Goal: Find specific page/section: Find specific page/section

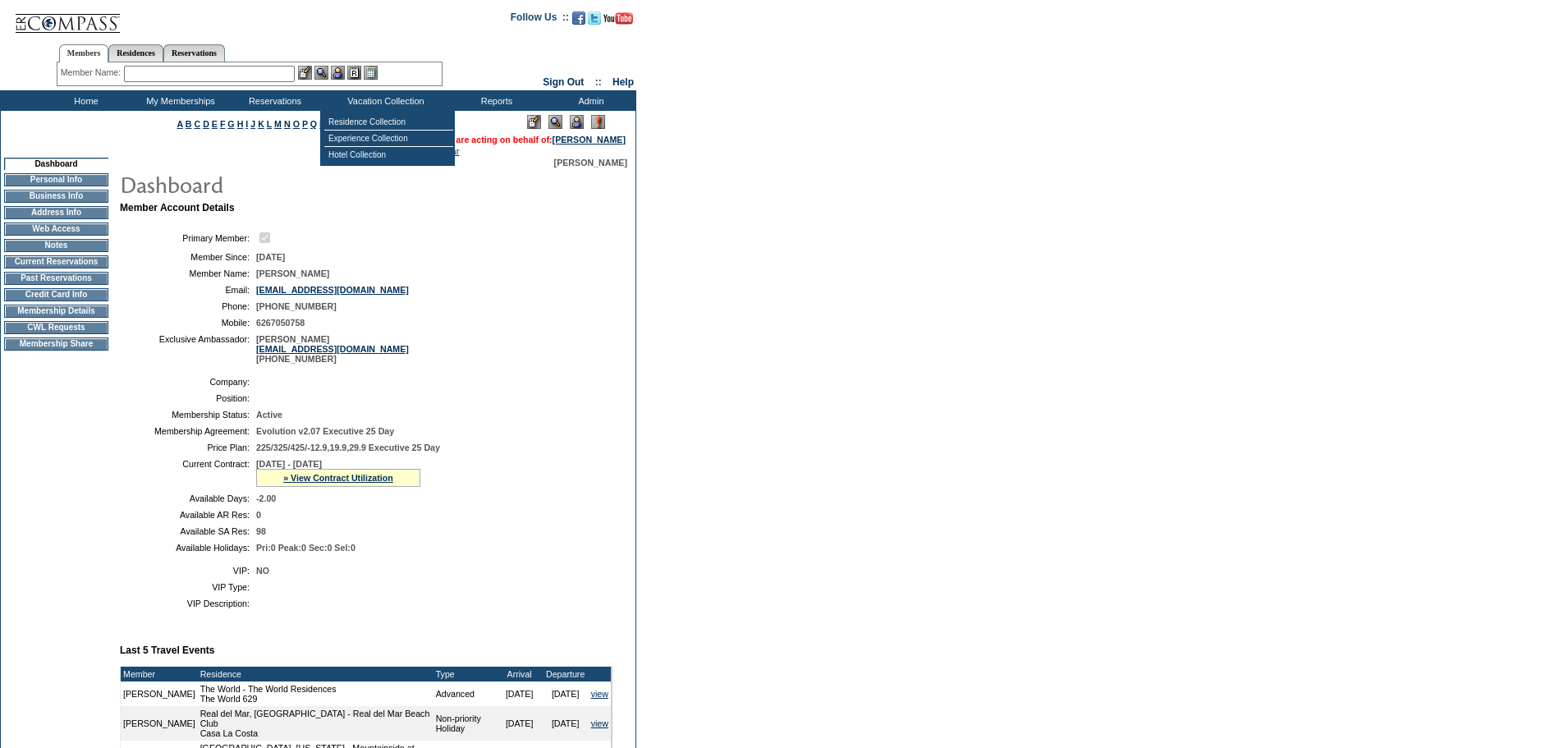
click at [378, 520] on td "0" at bounding box center [431, 515] width 350 height 10
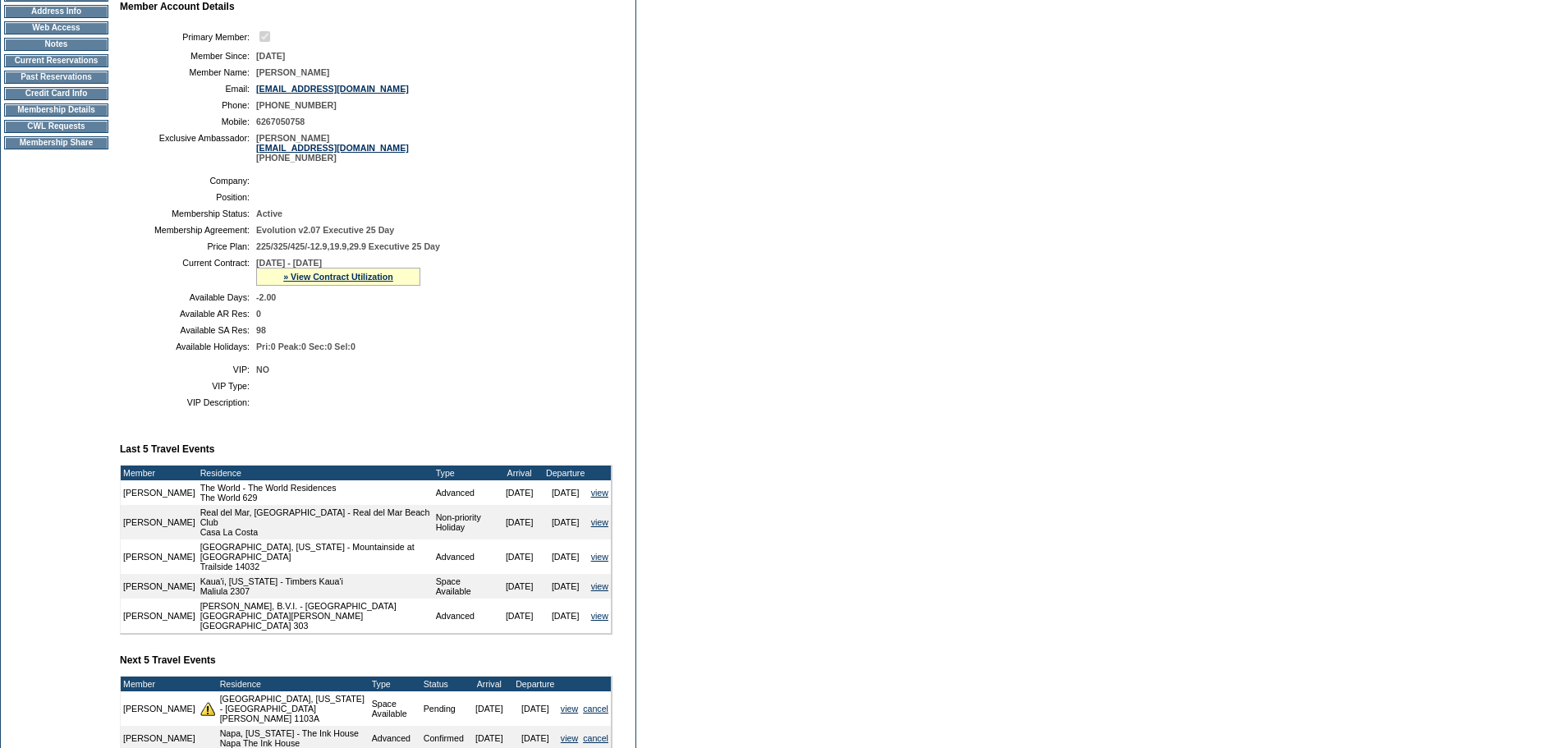
scroll to position [328, 0]
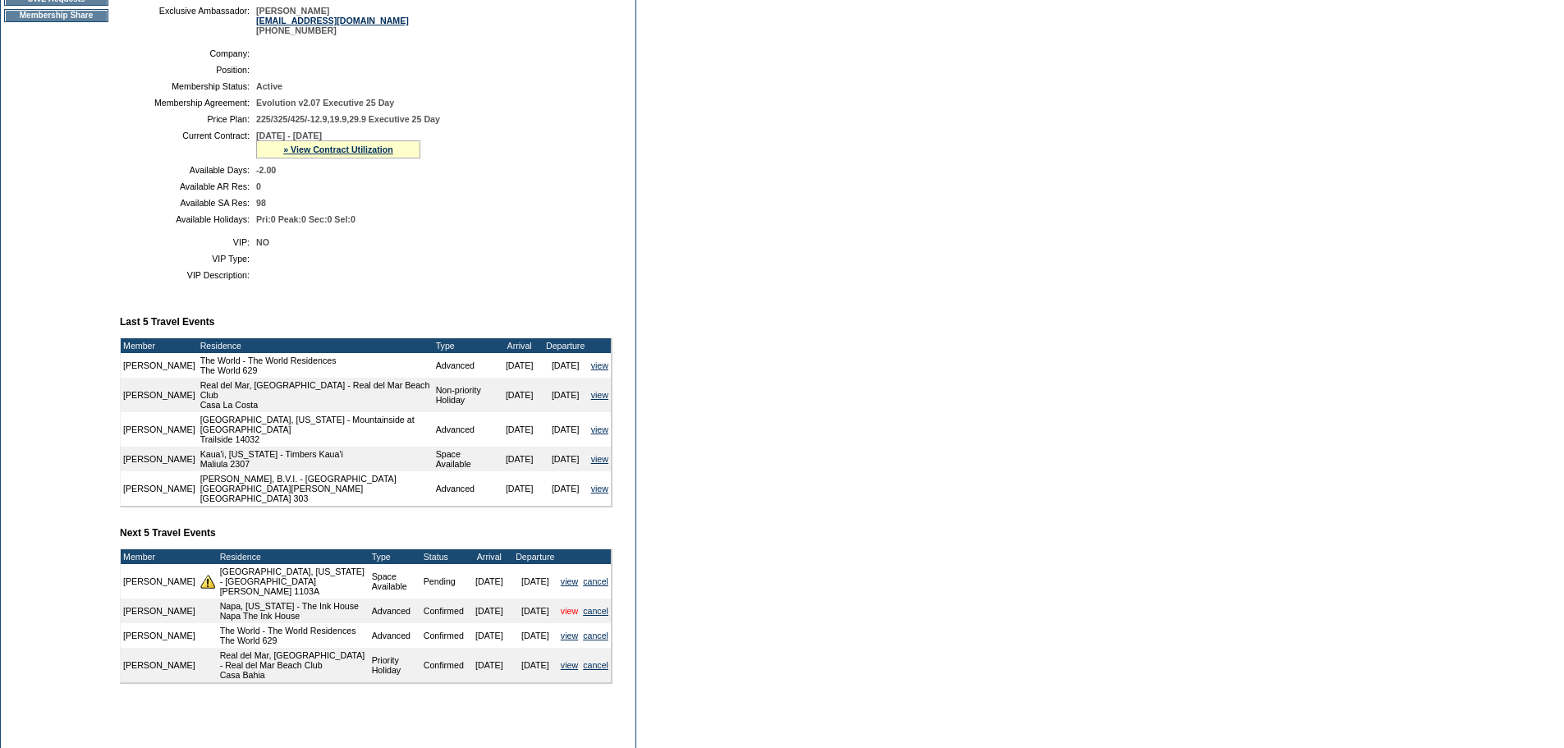
click at [570, 616] on link "view" at bounding box center [569, 611] width 17 height 10
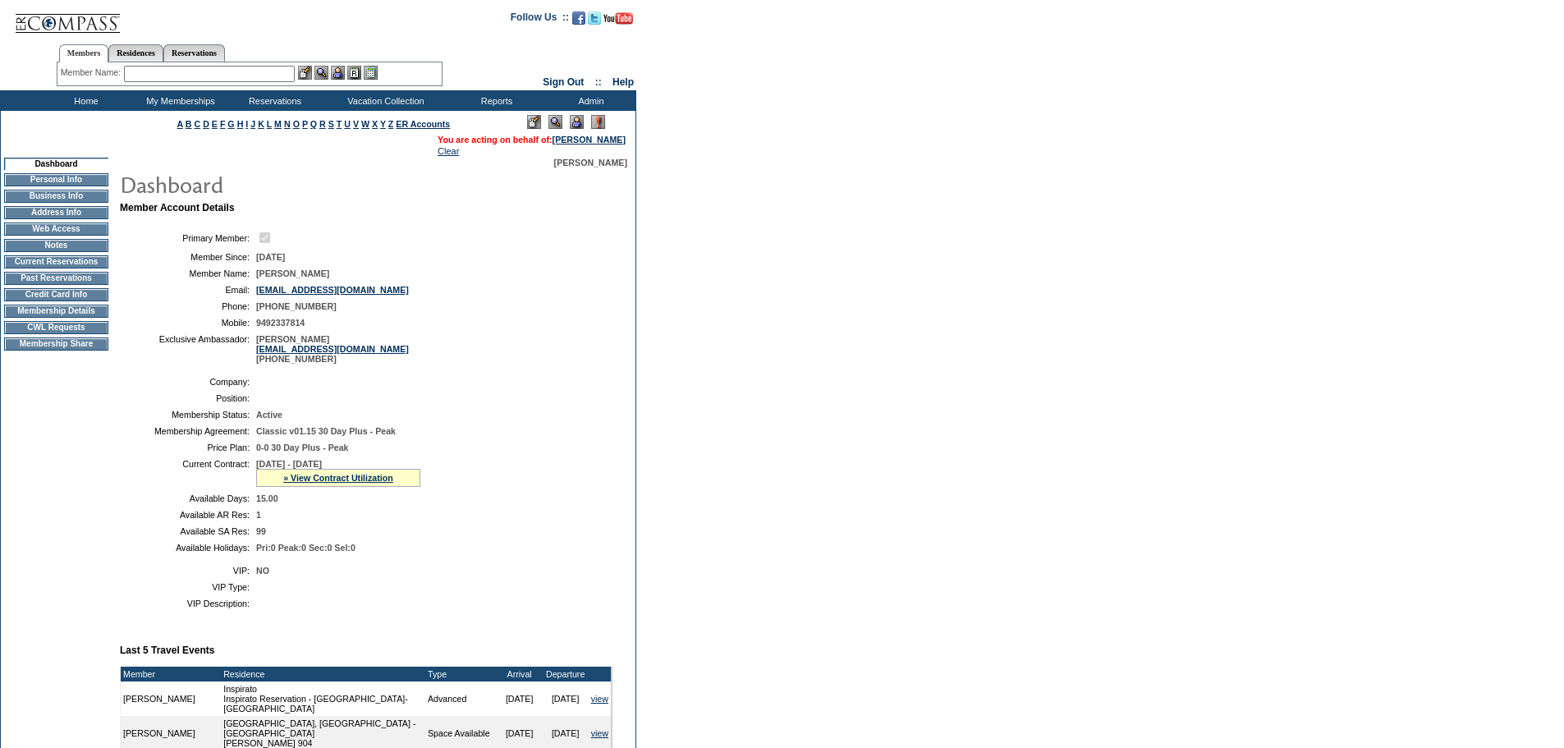
scroll to position [362, 0]
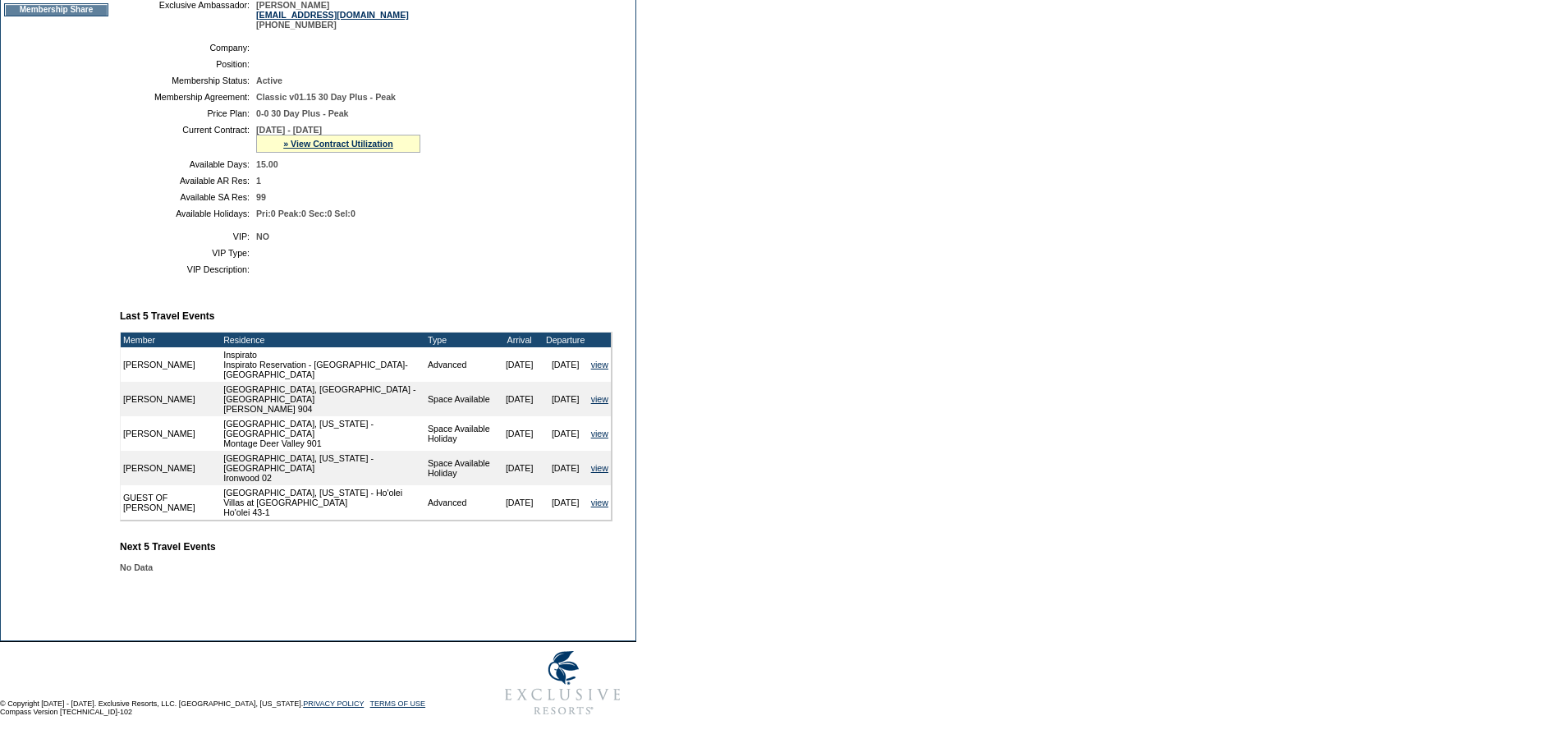
click at [378, 231] on td "NO" at bounding box center [431, 236] width 350 height 10
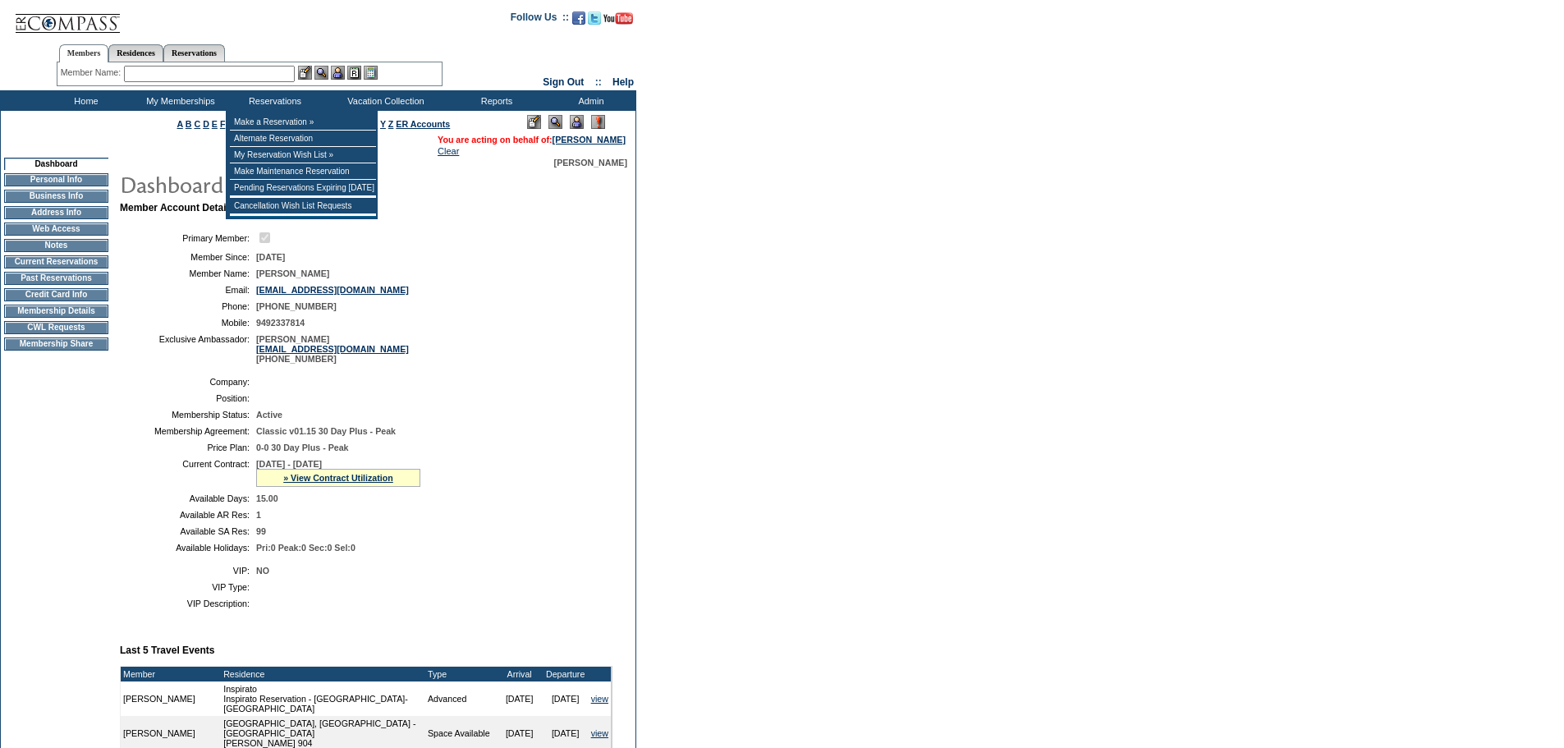
click at [221, 82] on div "Member Name: Destination or Residence: ReservationId:" at bounding box center [250, 74] width 386 height 24
drag, startPoint x: 213, startPoint y: 73, endPoint x: 202, endPoint y: 56, distance: 20.7
click at [213, 72] on input "text" at bounding box center [209, 74] width 171 height 16
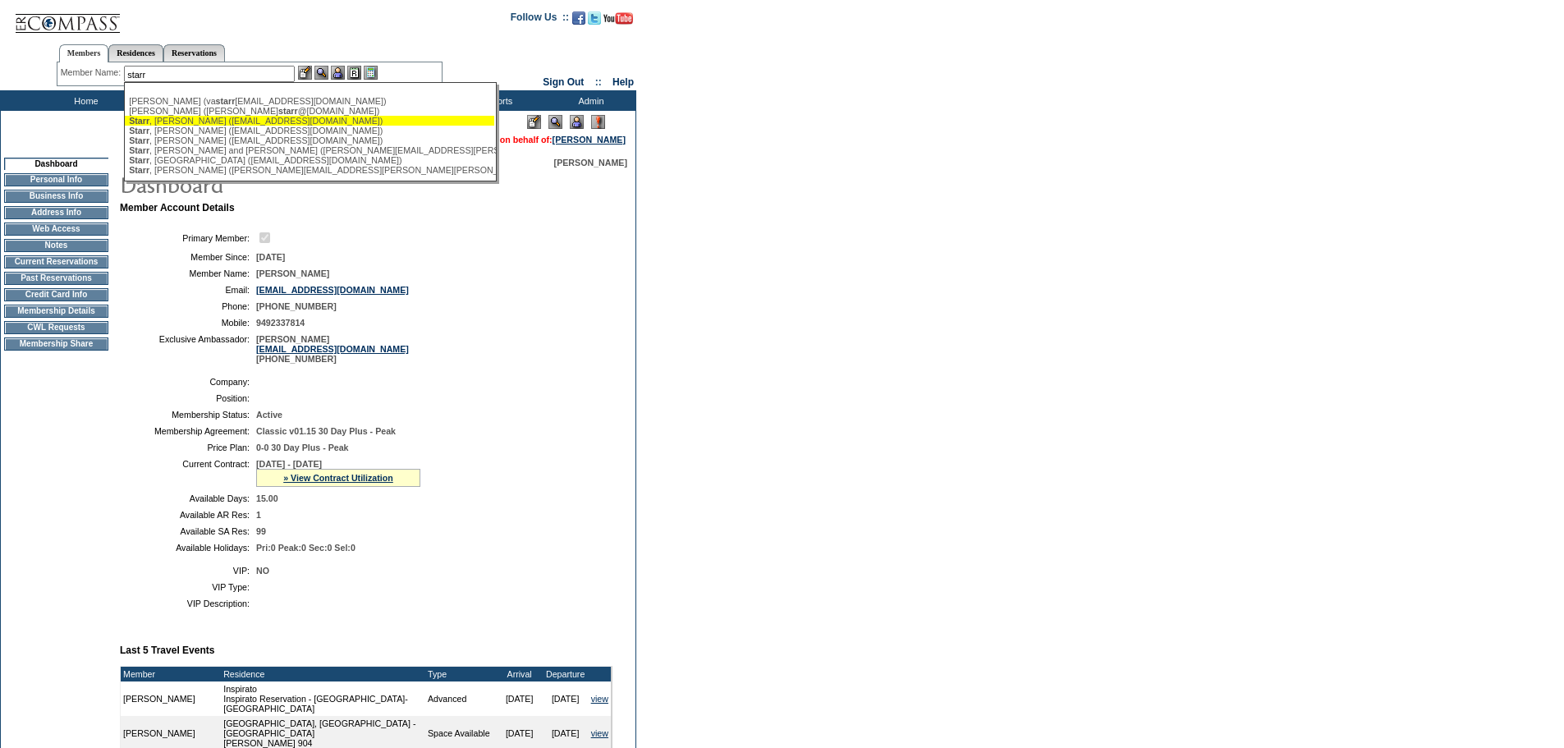
click at [190, 121] on div "[PERSON_NAME] ([EMAIL_ADDRESS][DOMAIN_NAME])" at bounding box center [309, 121] width 361 height 10
type input "[PERSON_NAME] ([EMAIL_ADDRESS][DOMAIN_NAME])"
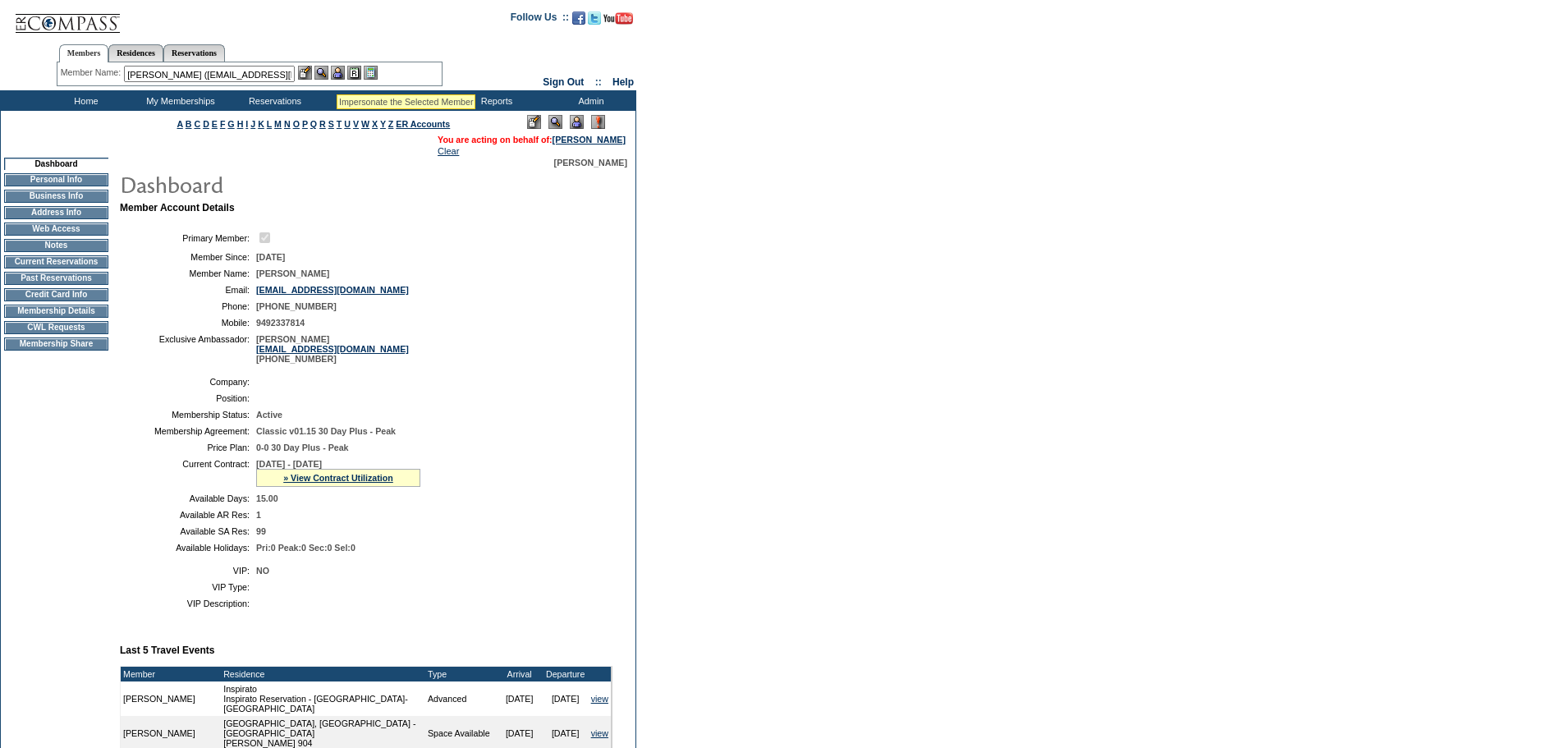
click at [342, 72] on img at bounding box center [338, 73] width 14 height 14
click at [327, 72] on img at bounding box center [321, 73] width 14 height 14
